Goal: Communication & Community: Answer question/provide support

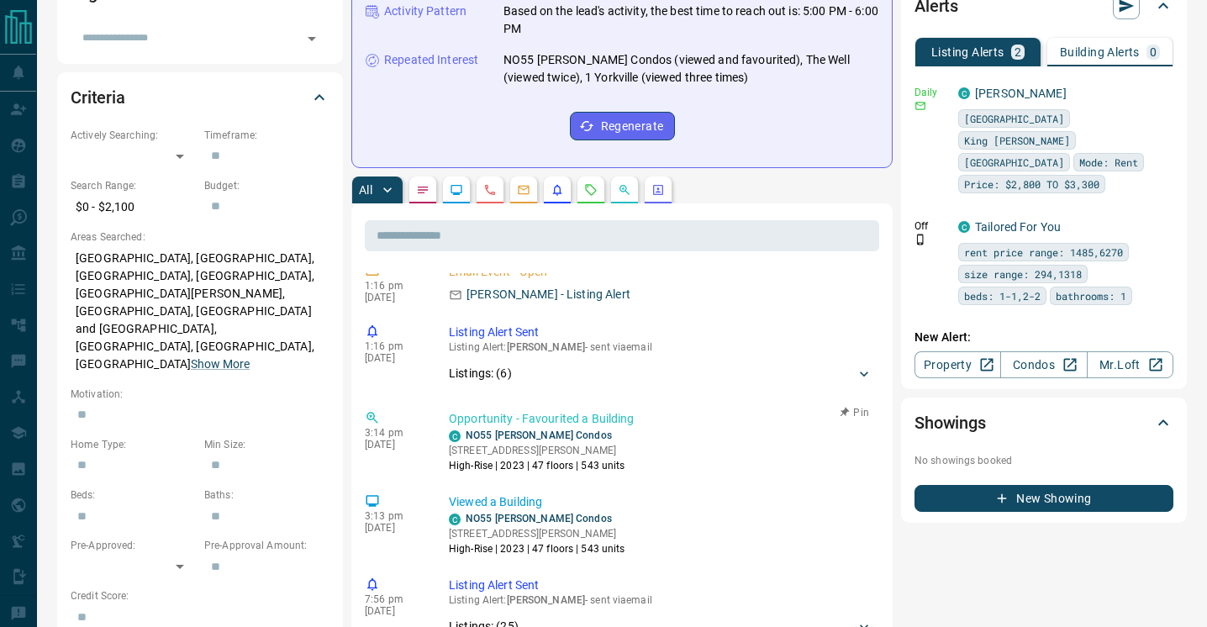
scroll to position [900, 0]
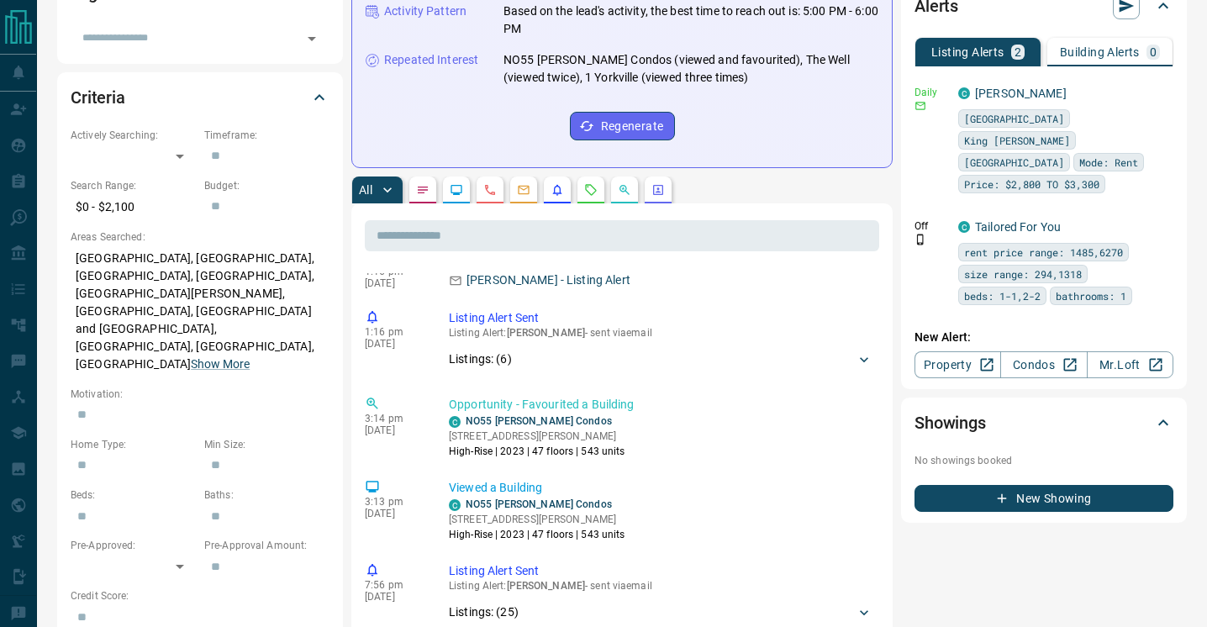
click at [631, 183] on icon "Opportunities" at bounding box center [624, 189] width 13 height 13
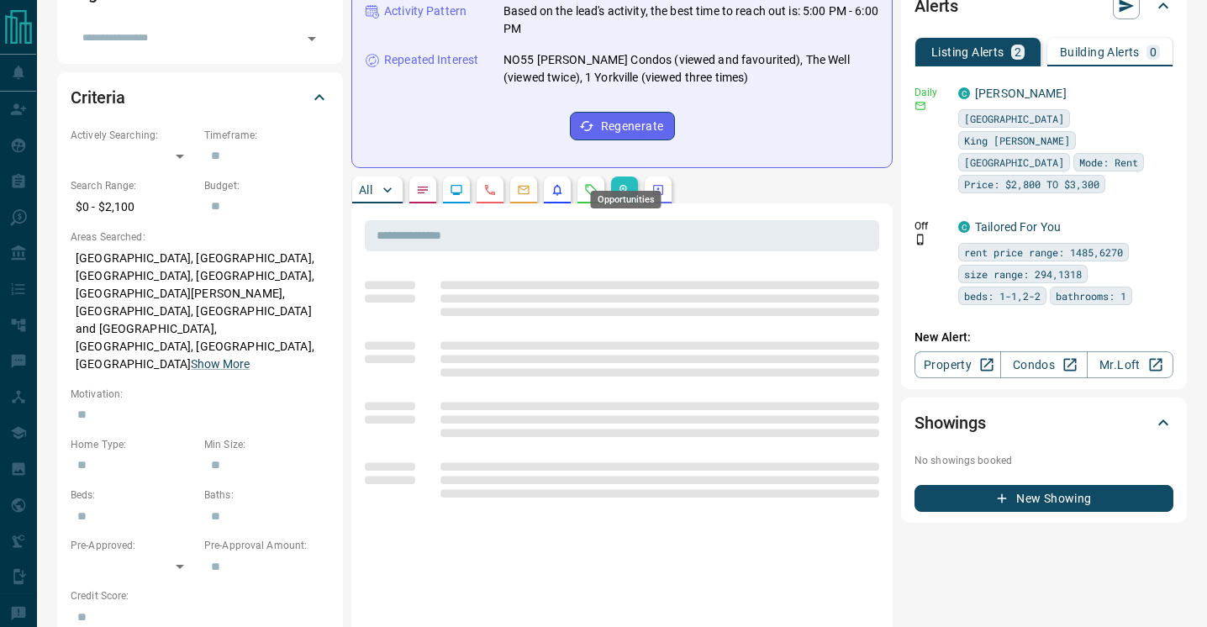
scroll to position [0, 0]
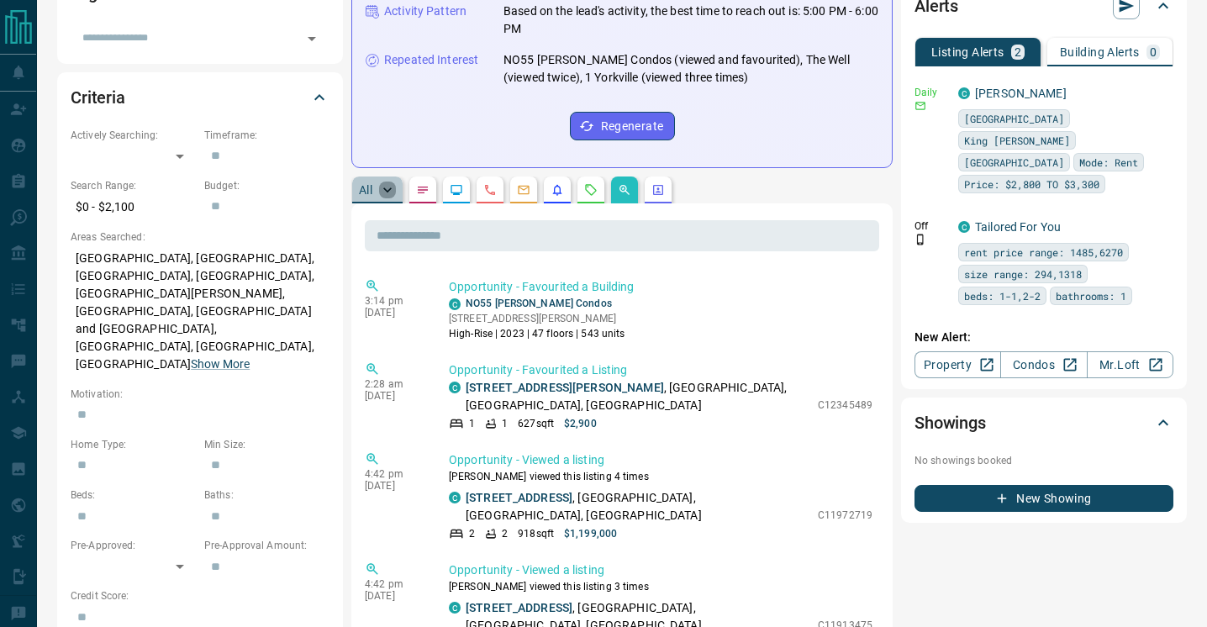
click at [386, 182] on icon "button" at bounding box center [387, 190] width 17 height 17
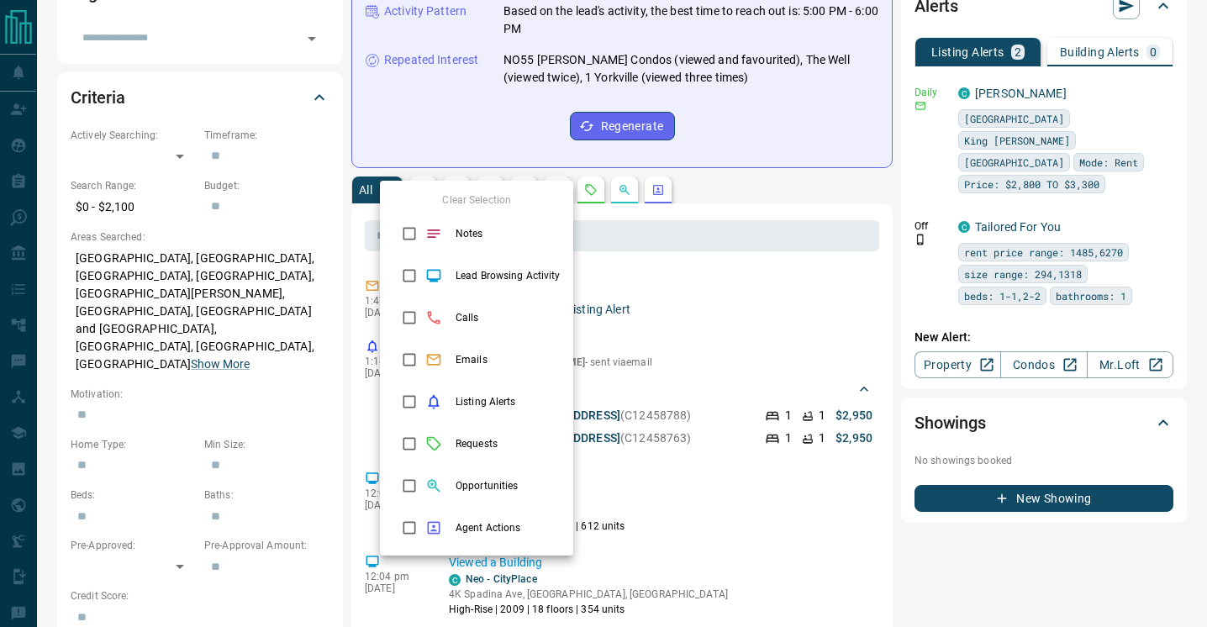
click at [674, 357] on div at bounding box center [603, 313] width 1207 height 627
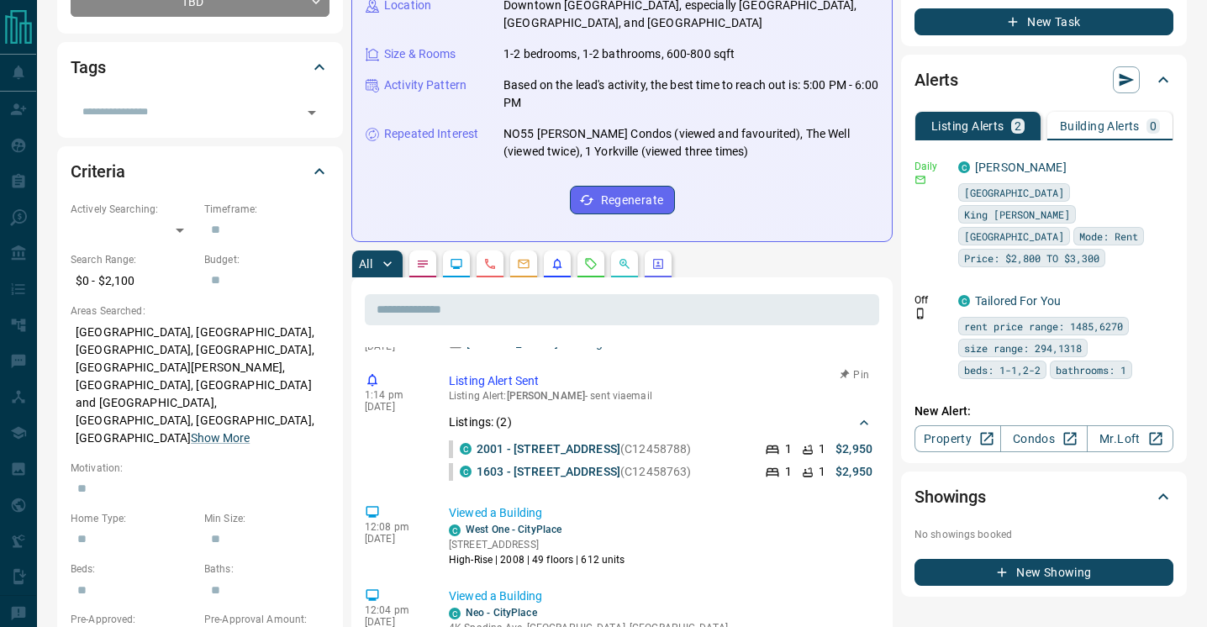
scroll to position [13, 0]
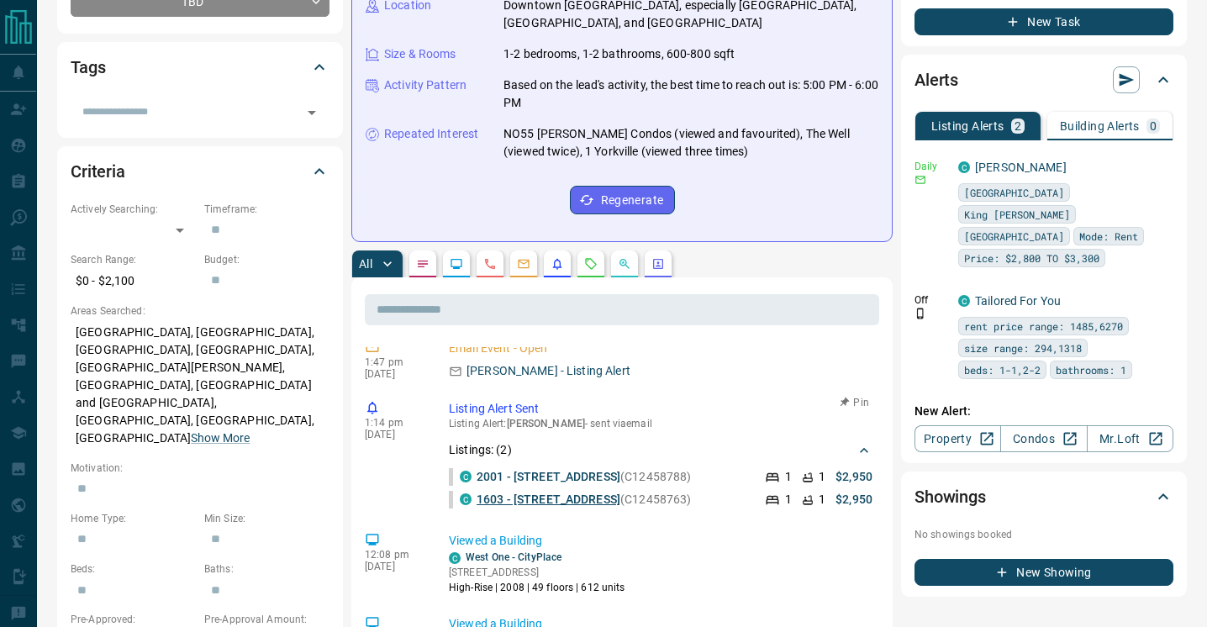
copy link "1603 - [STREET_ADDRESS]"
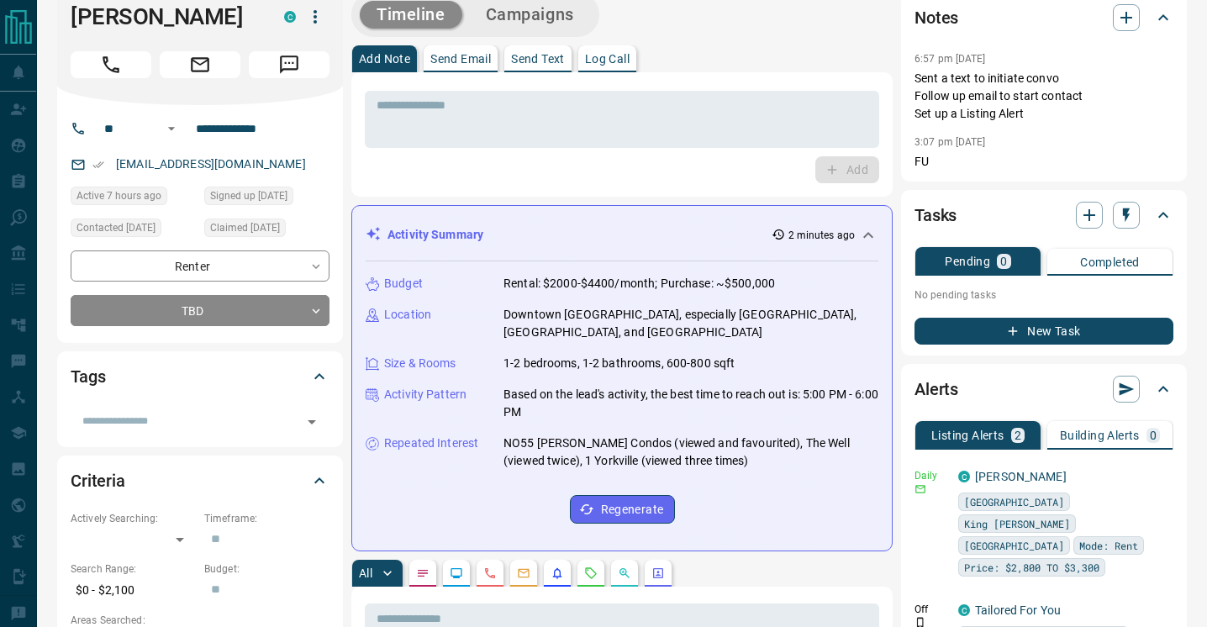
scroll to position [0, 0]
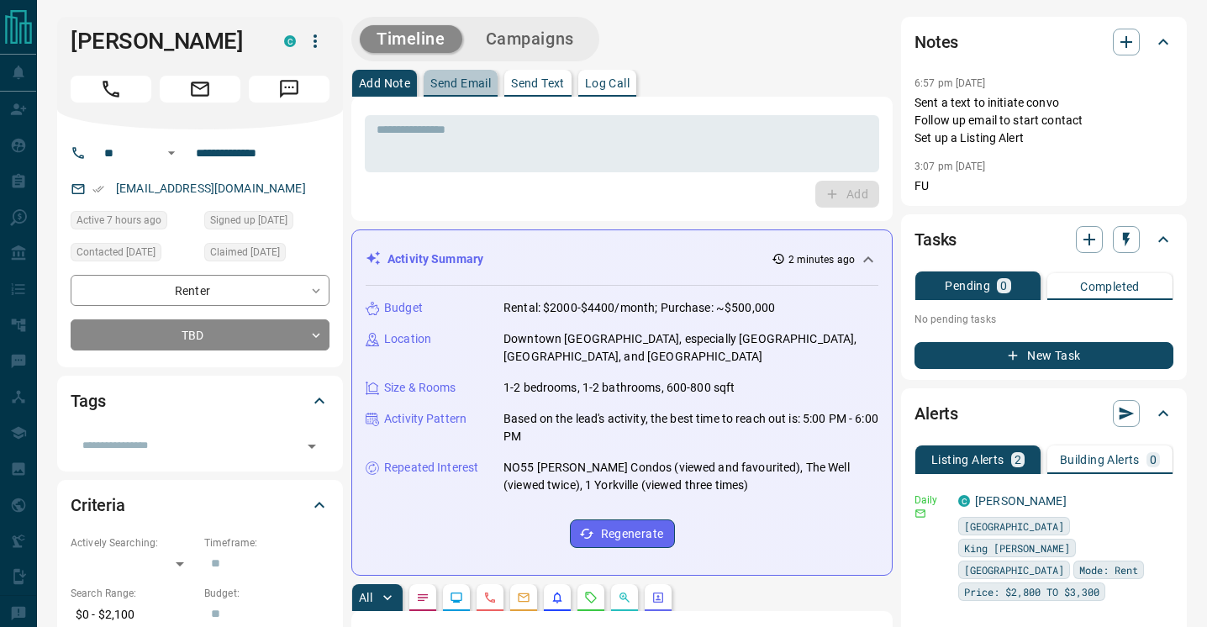
click at [475, 85] on p "Send Email" at bounding box center [461, 83] width 61 height 12
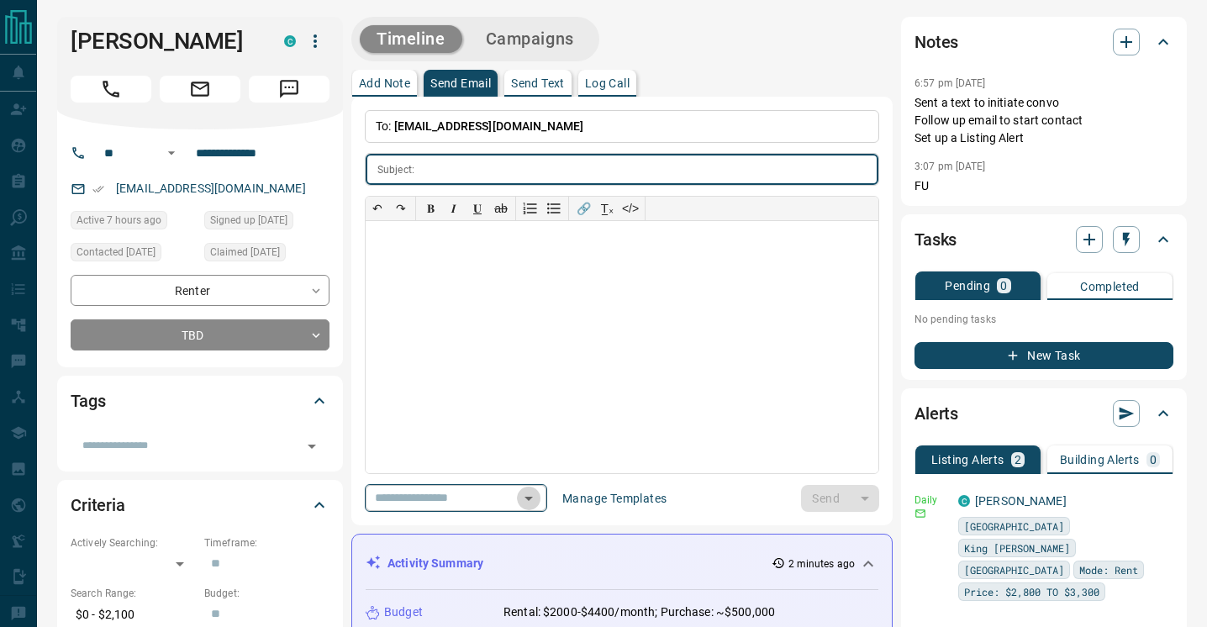
click at [529, 502] on icon "Open" at bounding box center [529, 499] width 20 height 20
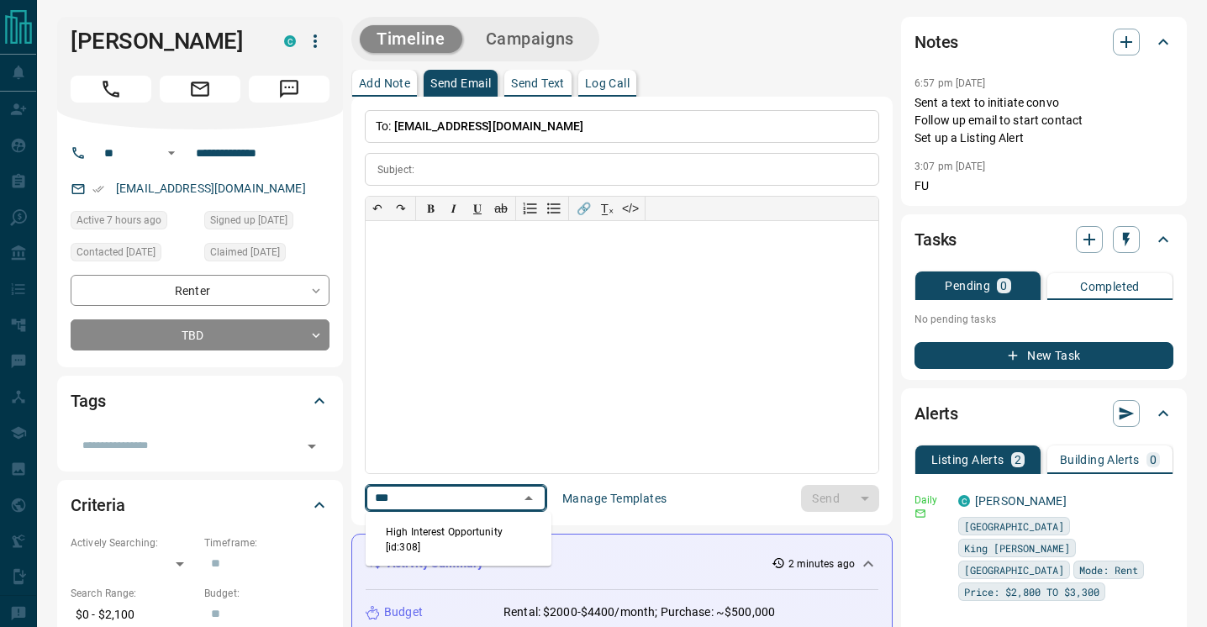
click at [484, 528] on li "High Interest Opportunity [id:308]" at bounding box center [459, 540] width 186 height 40
type input "***"
type input "**********"
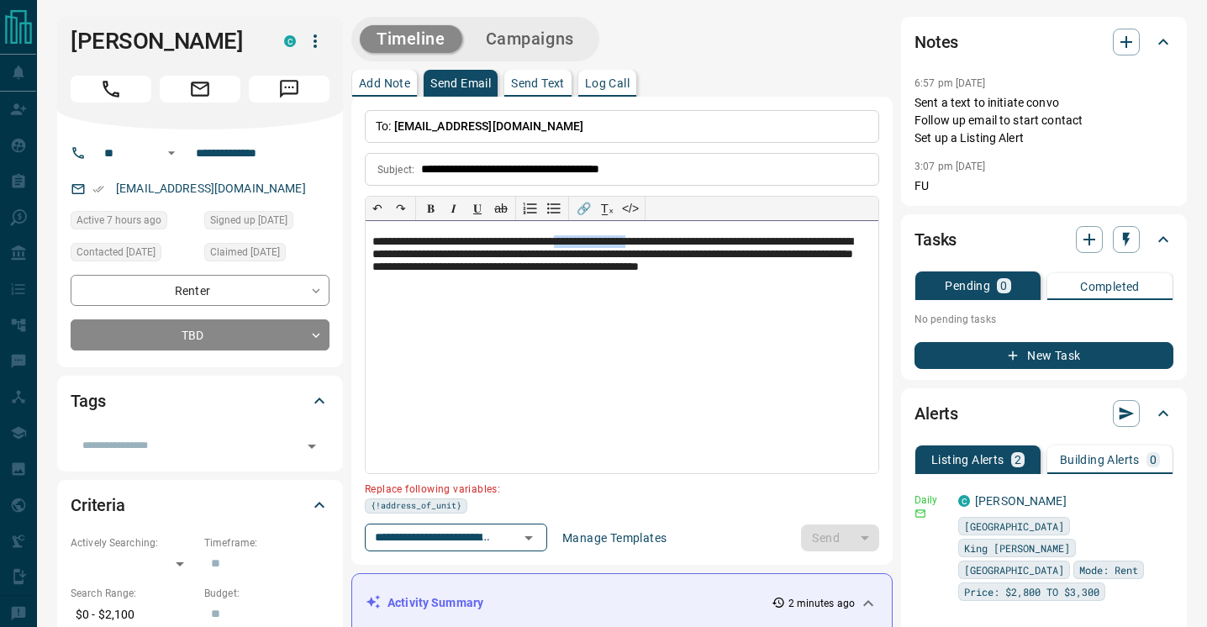
drag, startPoint x: 691, startPoint y: 240, endPoint x: 601, endPoint y: 242, distance: 90.0
click at [601, 242] on p "**********" at bounding box center [621, 262] width 499 height 55
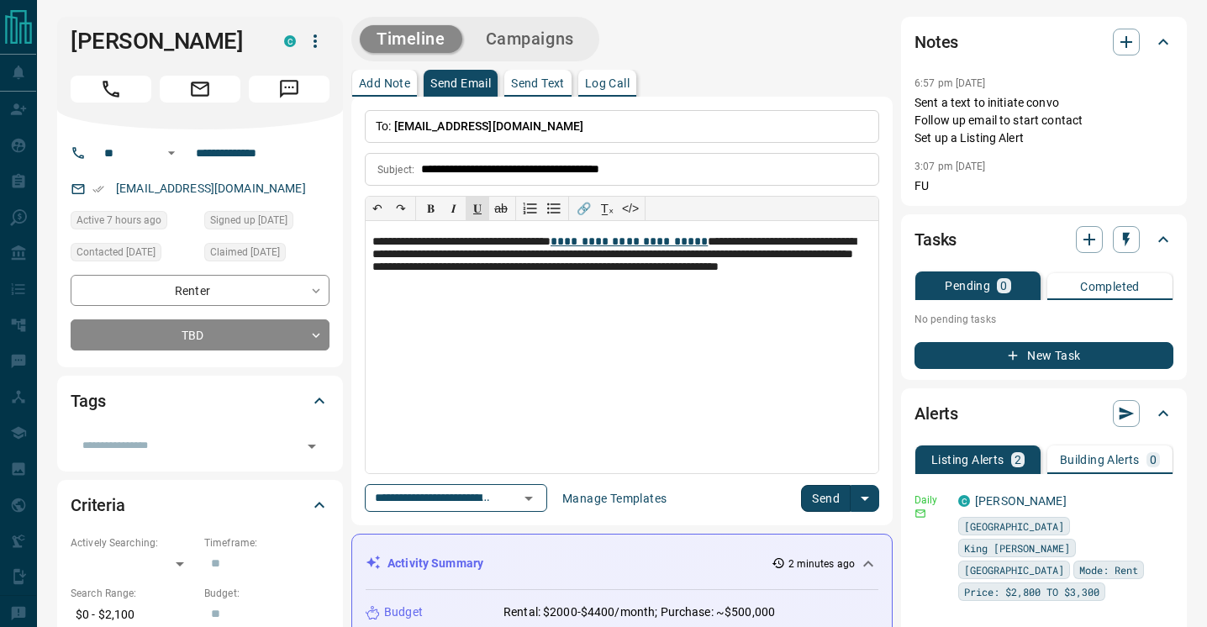
click at [836, 492] on button "Send" at bounding box center [826, 498] width 50 height 27
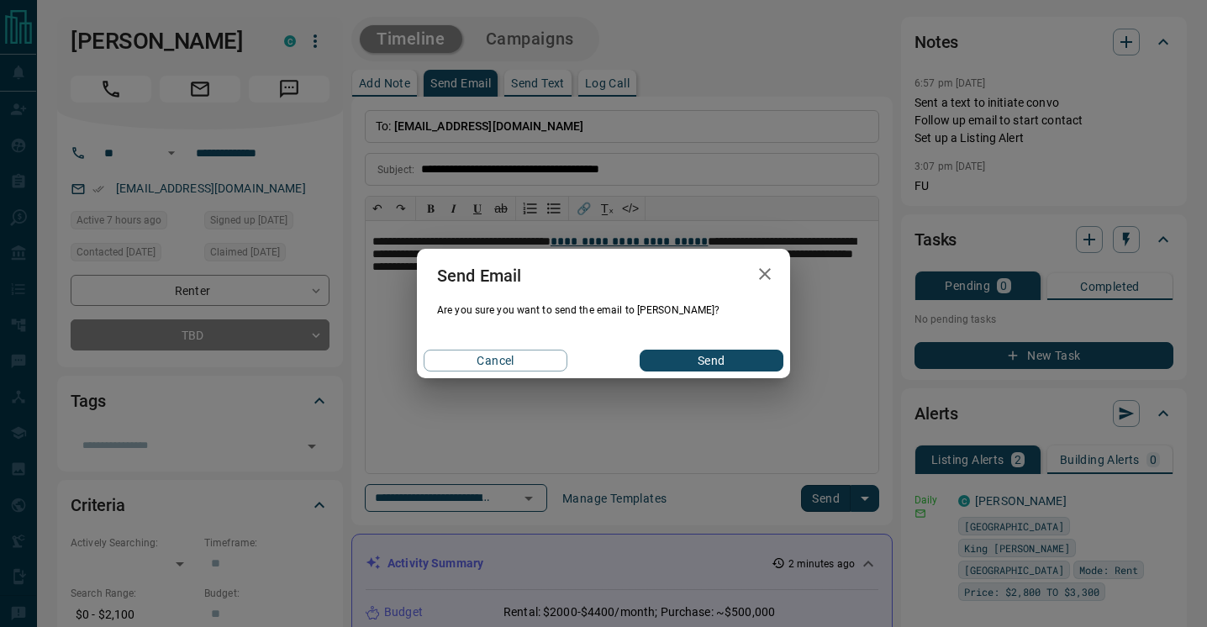
click at [716, 355] on button "Send" at bounding box center [712, 361] width 144 height 22
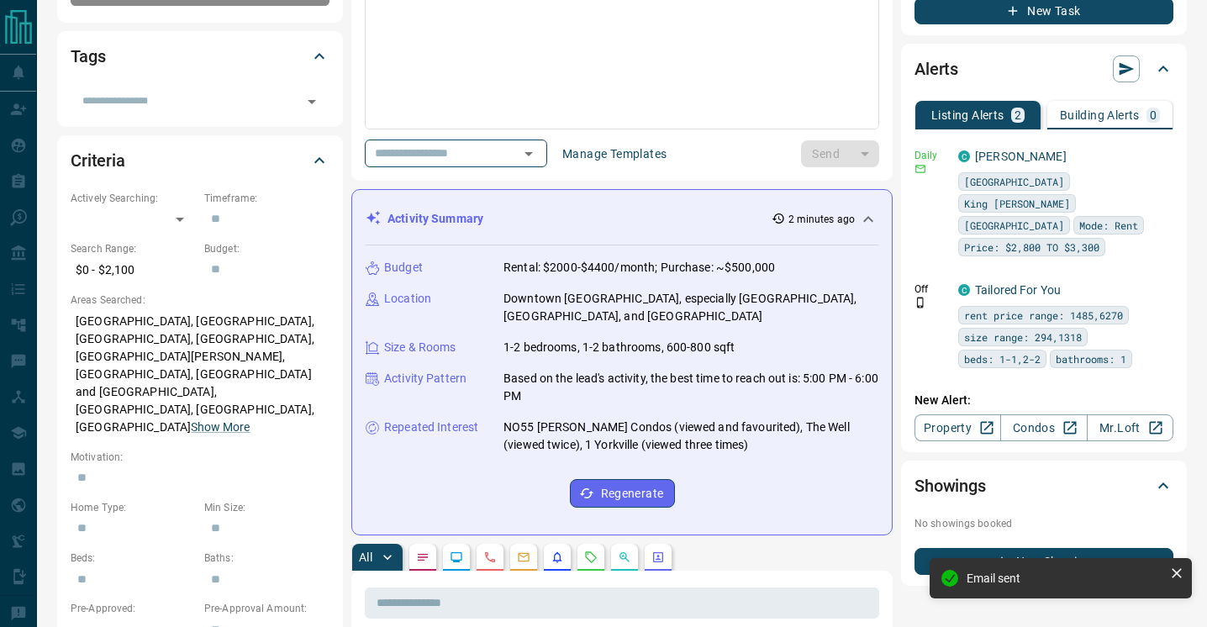
scroll to position [404, 0]
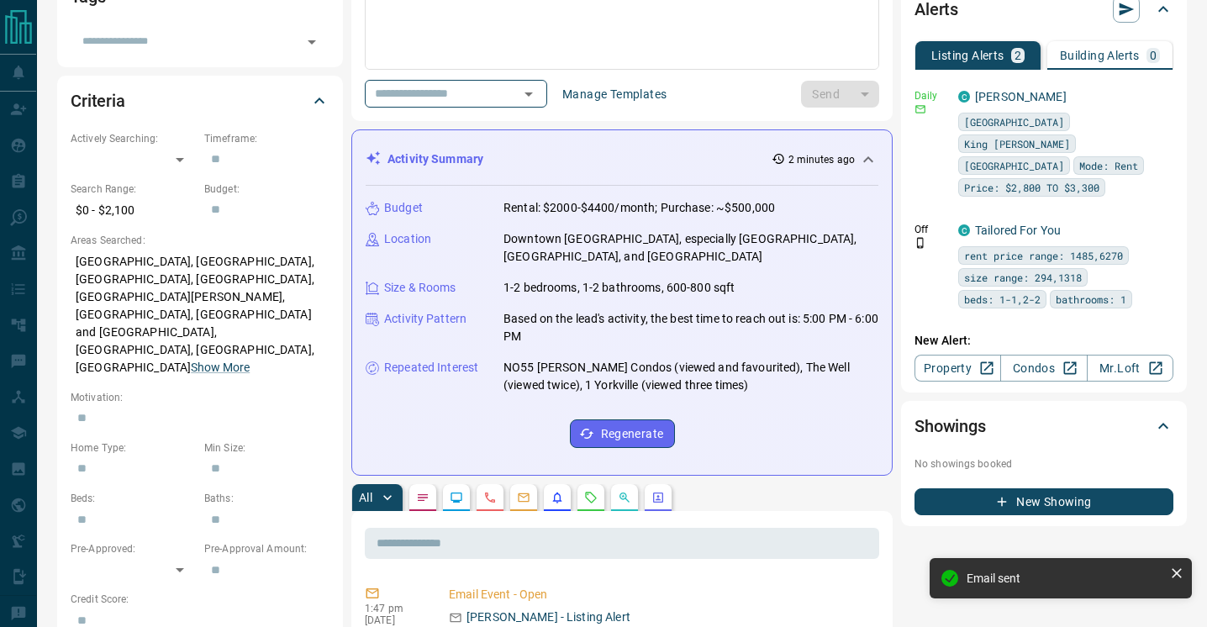
click at [489, 491] on icon "Calls" at bounding box center [489, 497] width 13 height 13
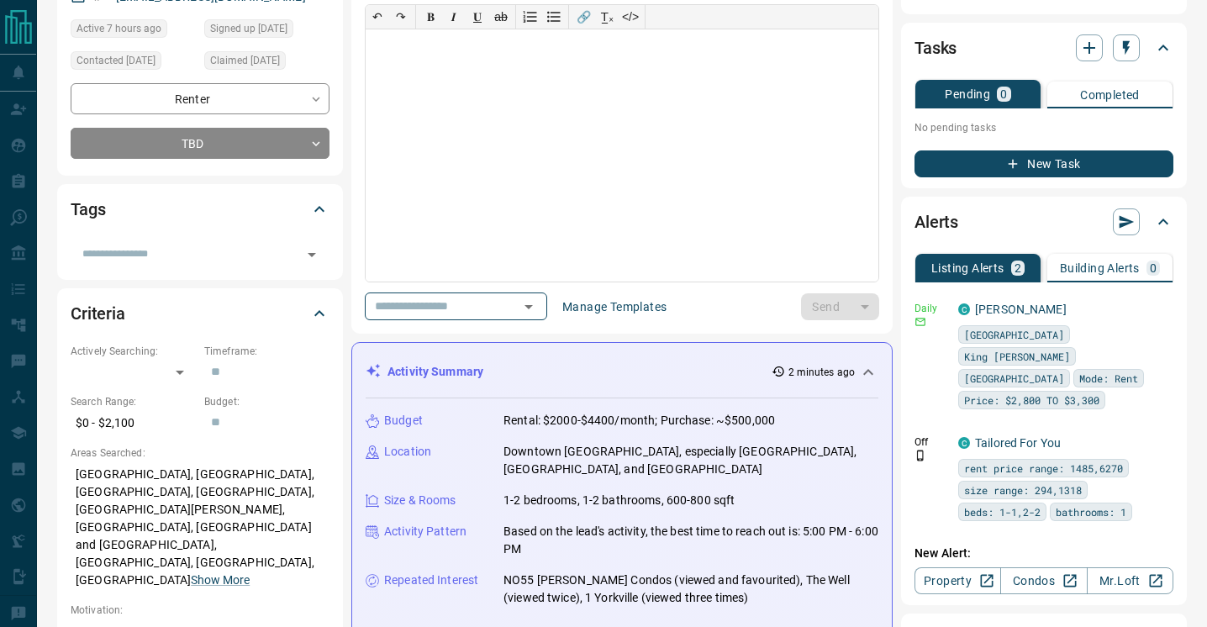
scroll to position [0, 0]
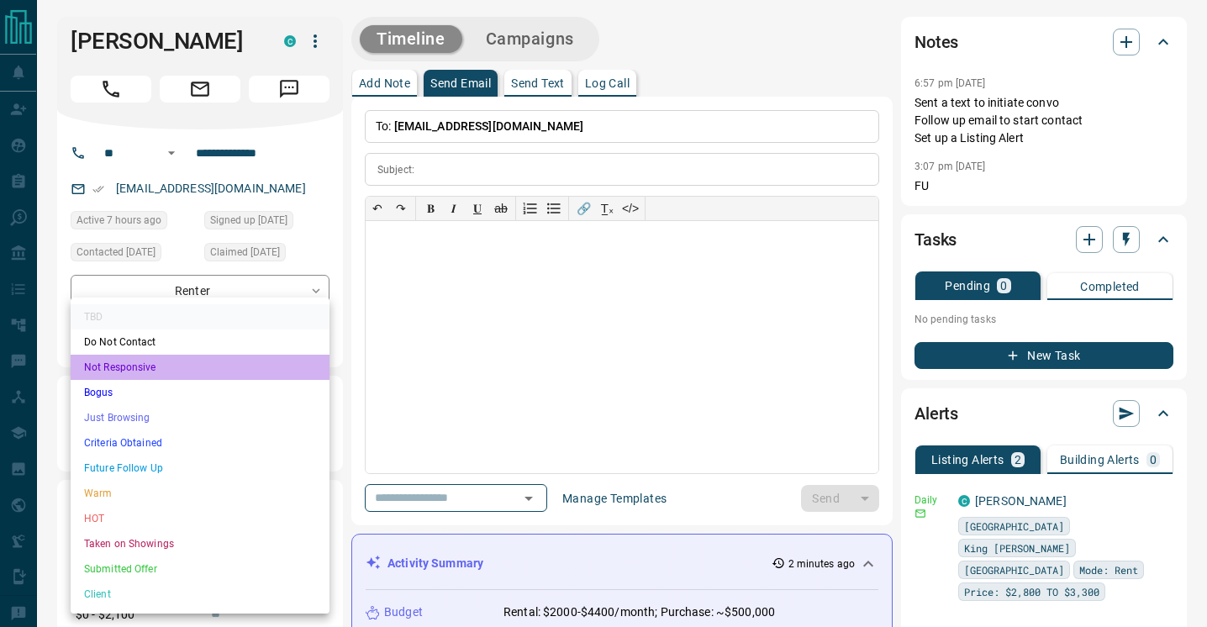
click at [201, 372] on li "Not Responsive" at bounding box center [200, 367] width 259 height 25
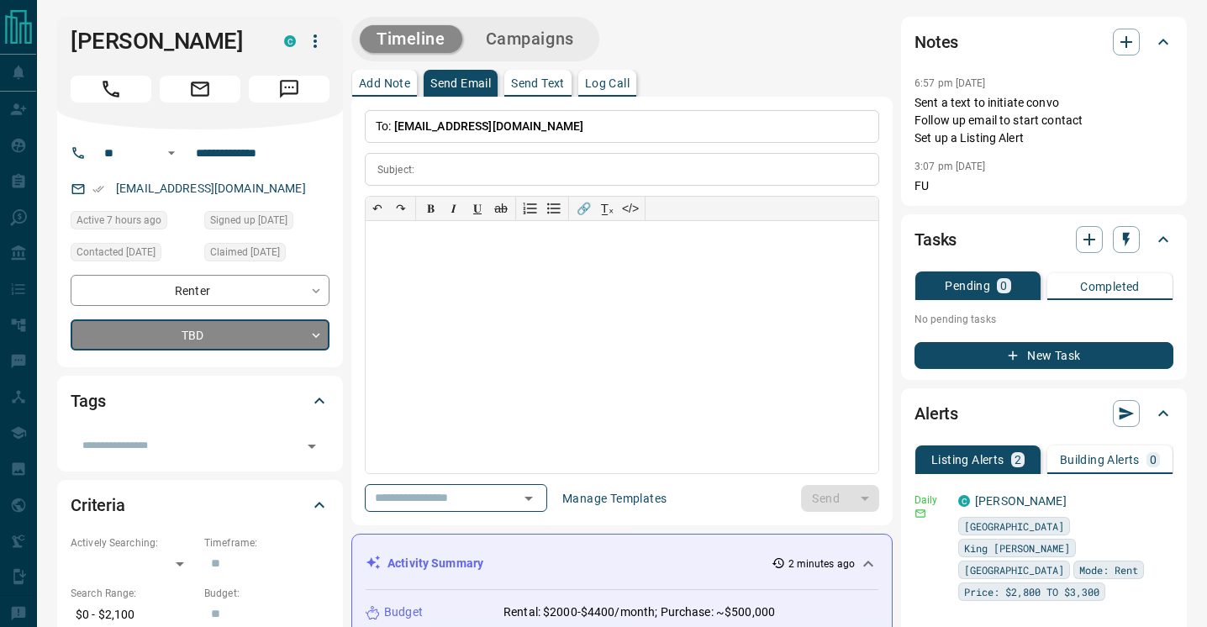
type input "*"
